Goal: Check status: Check status

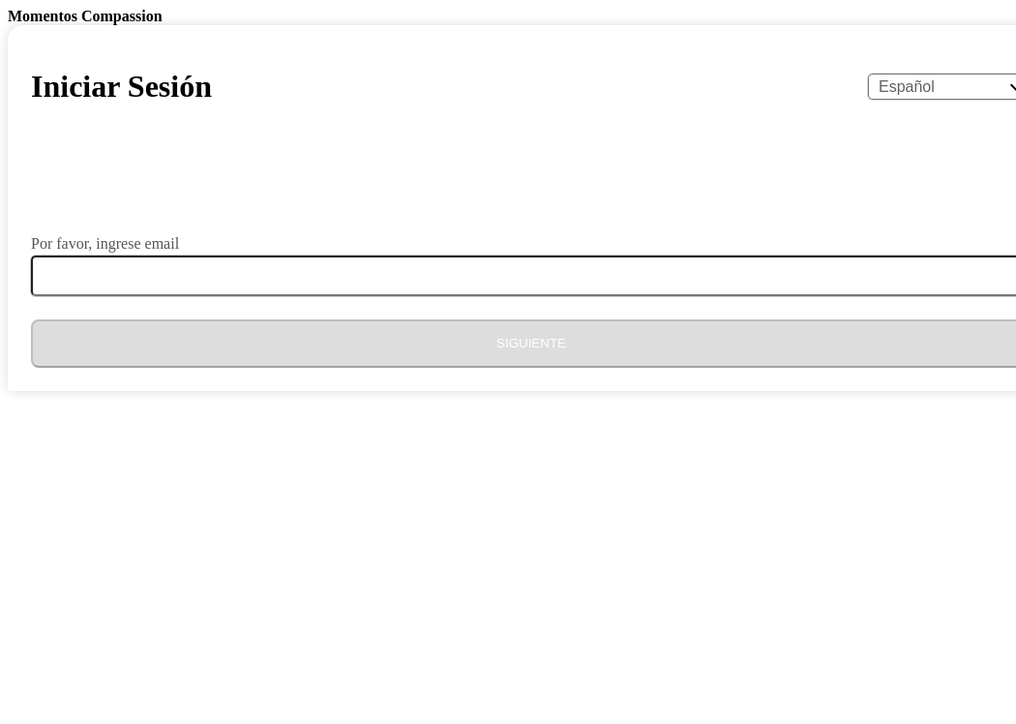
select select "es"
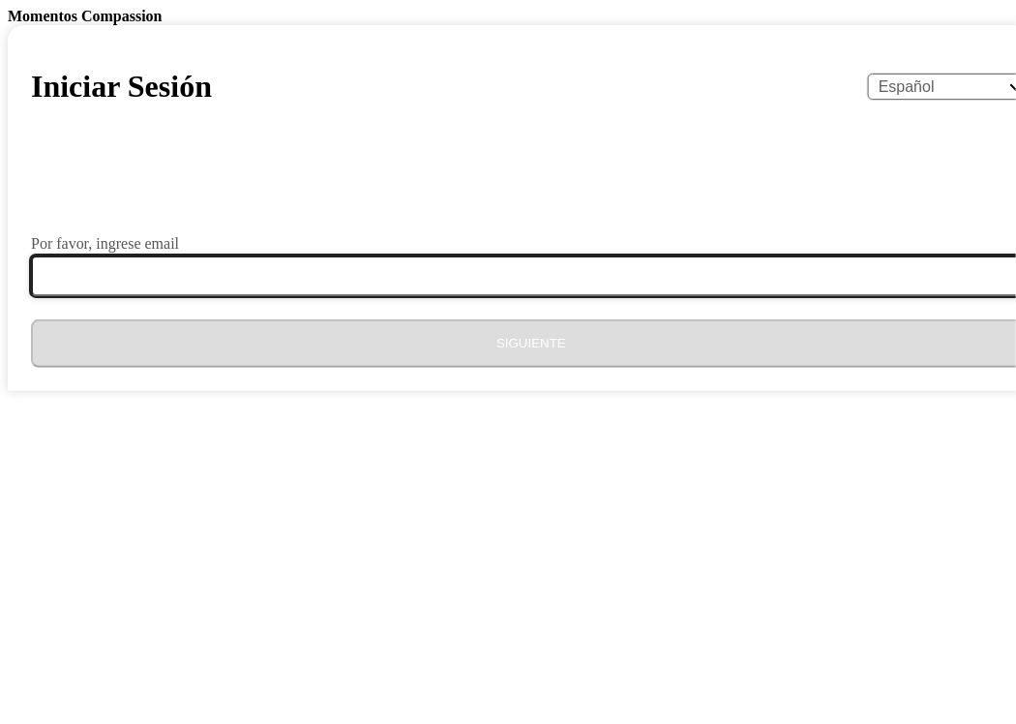
click at [447, 296] on input "Por favor, ingrese email" at bounding box center [542, 275] width 1023 height 41
type input "[EMAIL_ADDRESS][DOMAIN_NAME]"
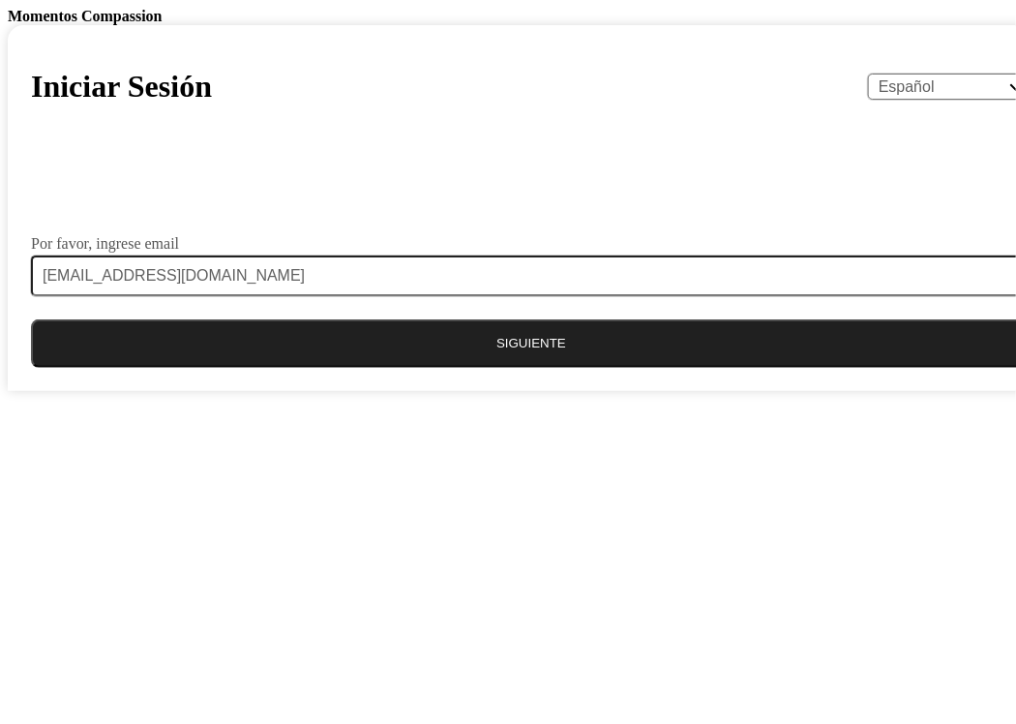
click at [391, 368] on button "Siguiente" at bounding box center [531, 343] width 1000 height 48
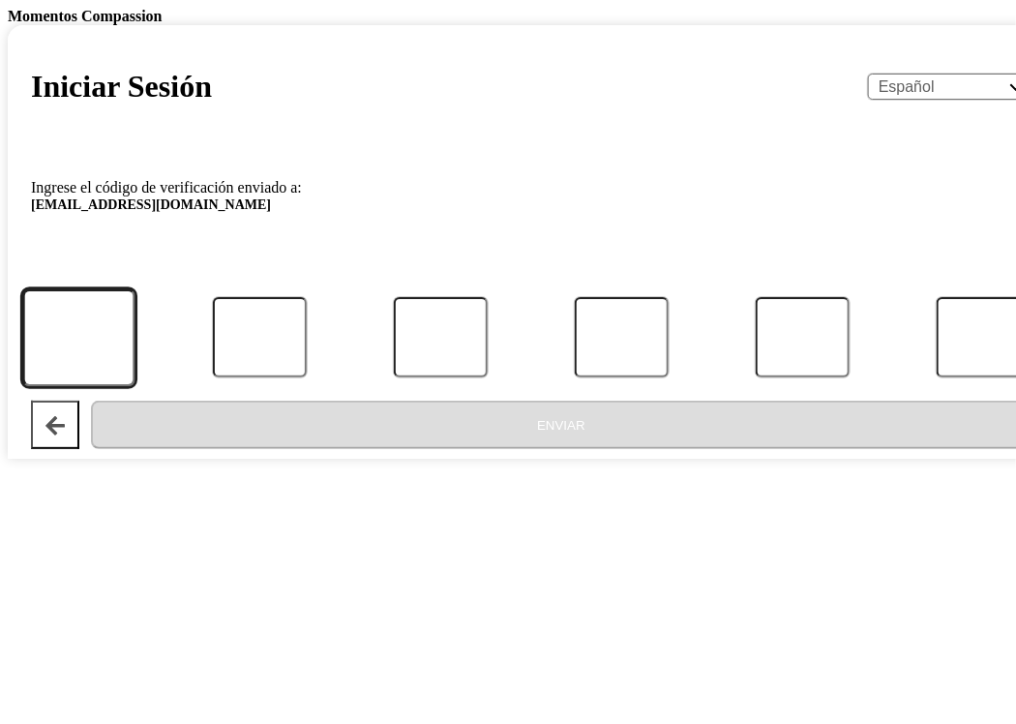
click at [134, 386] on input "Código" at bounding box center [78, 337] width 112 height 97
type input "7"
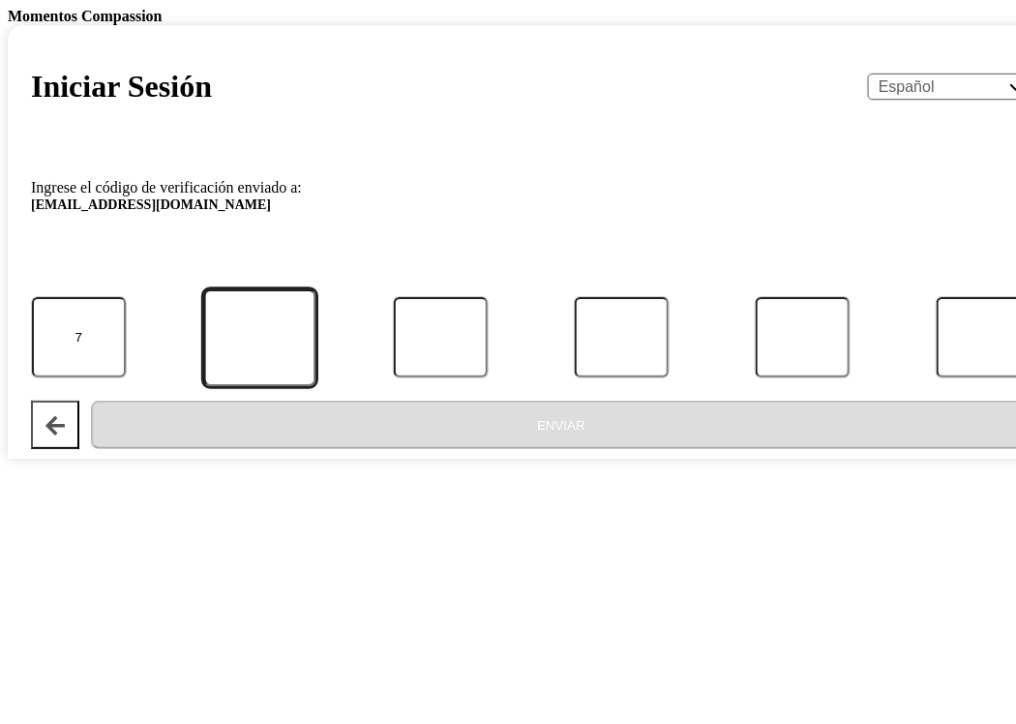
type input "5"
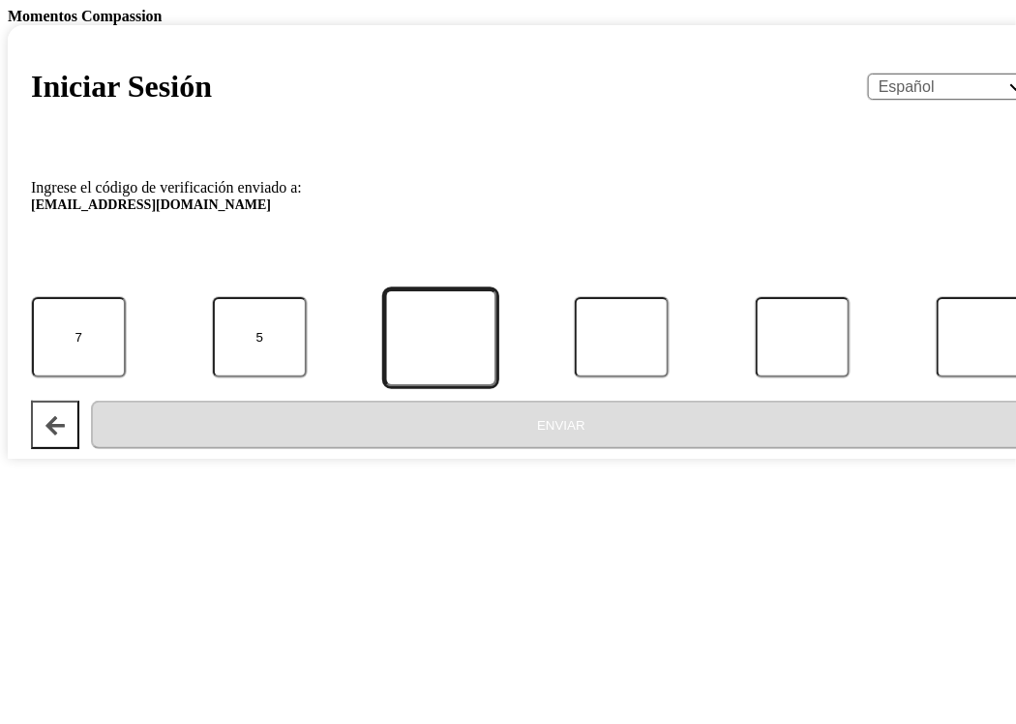
type input "4"
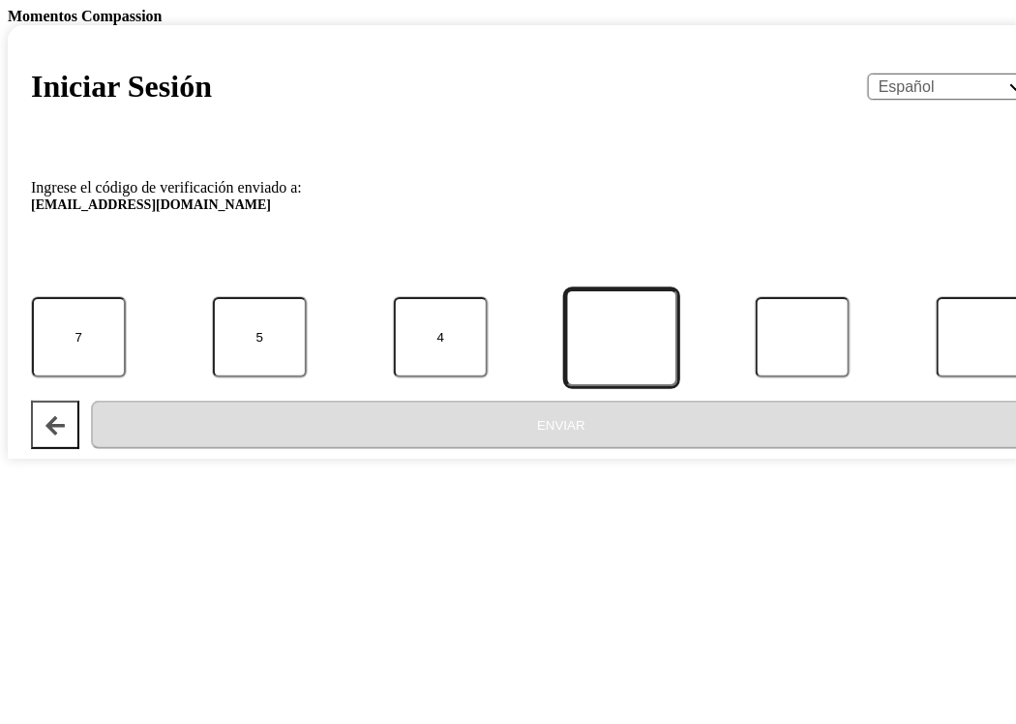
type input "2"
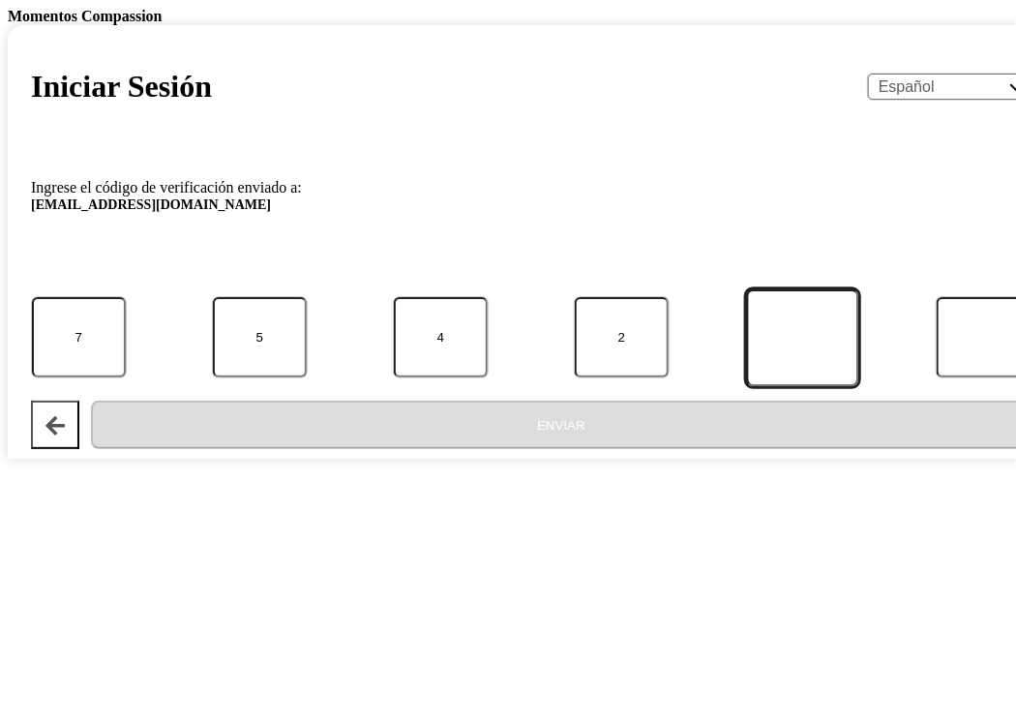
type input "8"
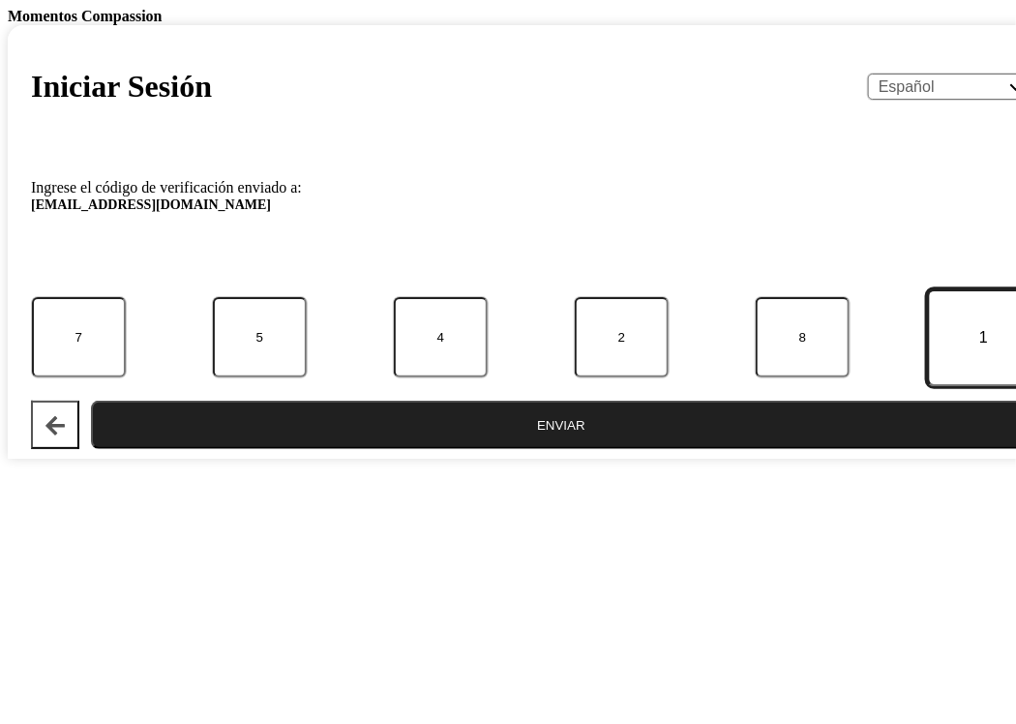
type input "1"
click at [433, 449] on button "Enviar" at bounding box center [561, 424] width 940 height 48
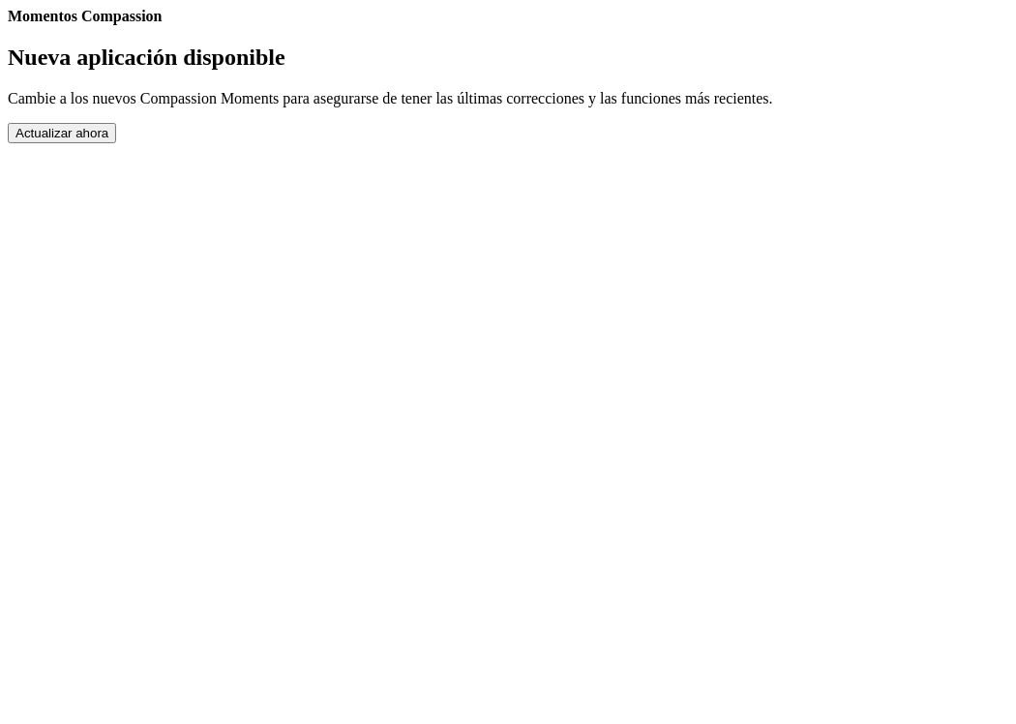
click at [8, 25] on link "Completed Moments" at bounding box center [8, 25] width 0 height 0
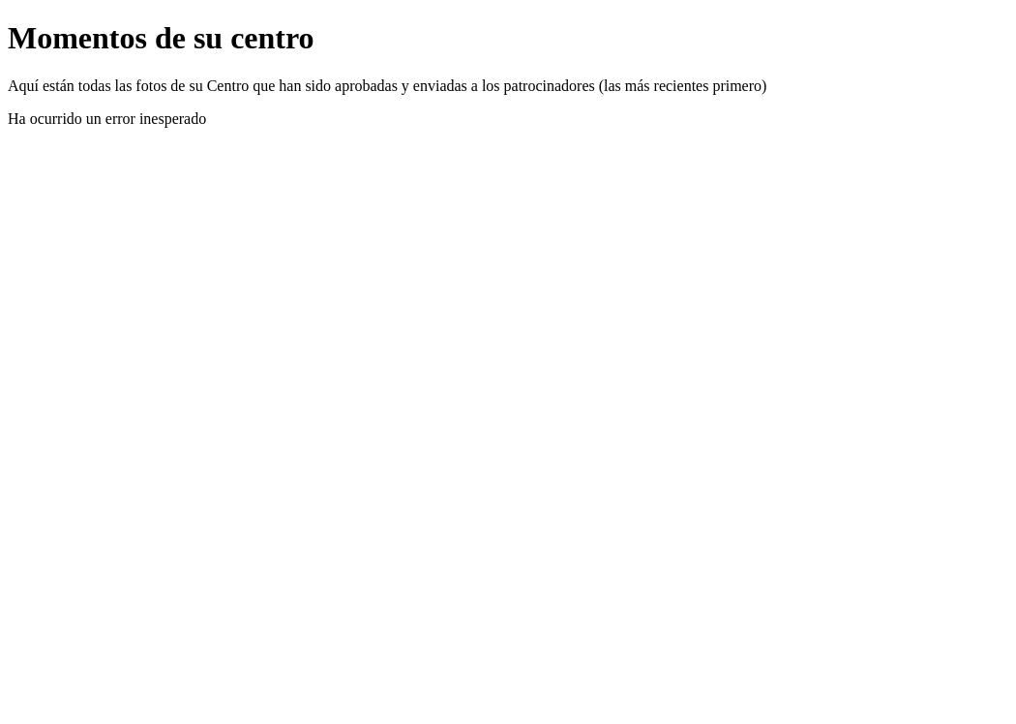
drag, startPoint x: 443, startPoint y: 340, endPoint x: 308, endPoint y: 351, distance: 135.9
click at [308, 128] on div "Aquí están todas las fotos de su Centro que han sido aprobadas y enviadas a los…" at bounding box center [508, 102] width 1000 height 50
click at [8, 20] on link "Atrás" at bounding box center [8, 20] width 0 height 0
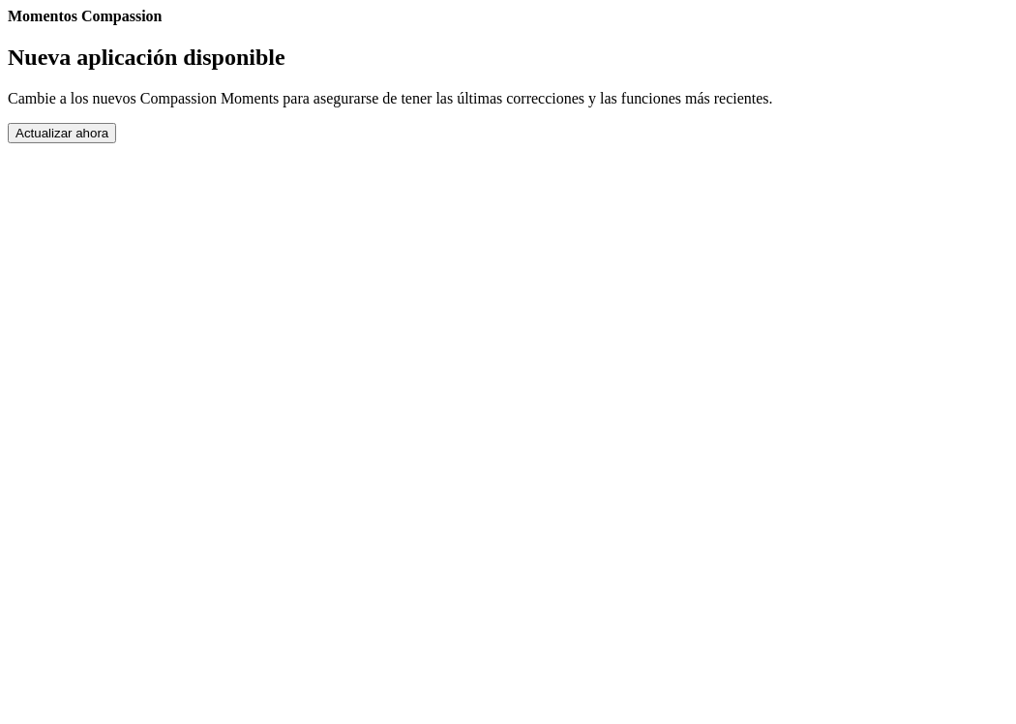
click at [116, 143] on button "Actualizar ahora" at bounding box center [62, 133] width 108 height 20
